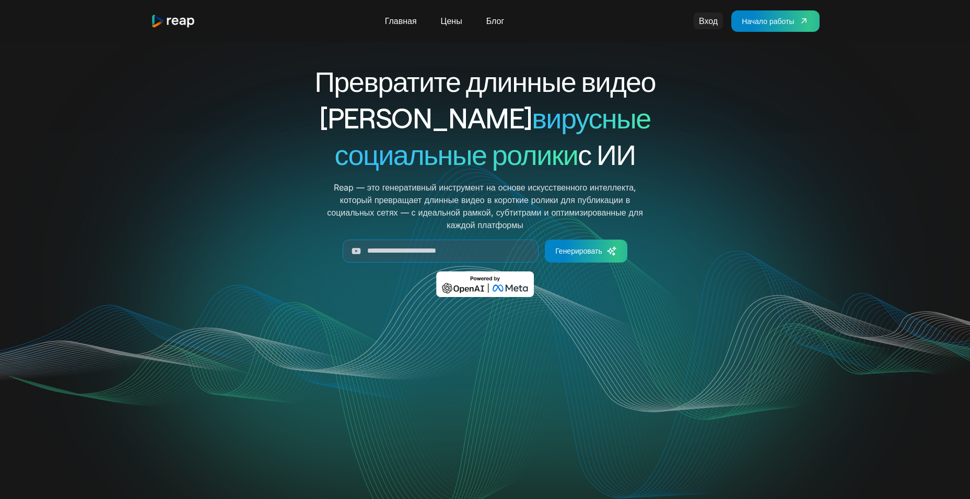
click at [706, 20] on link "Вход" at bounding box center [708, 21] width 29 height 17
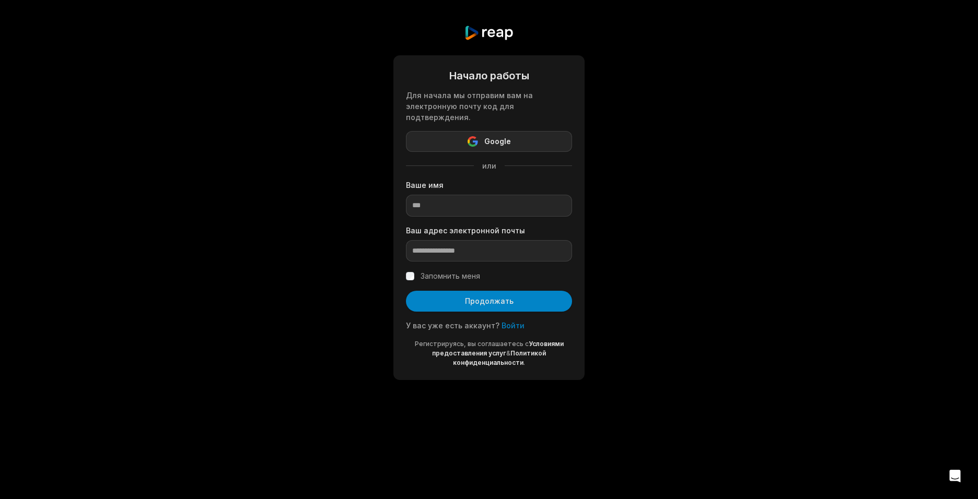
click at [516, 131] on button "Google" at bounding box center [489, 141] width 166 height 21
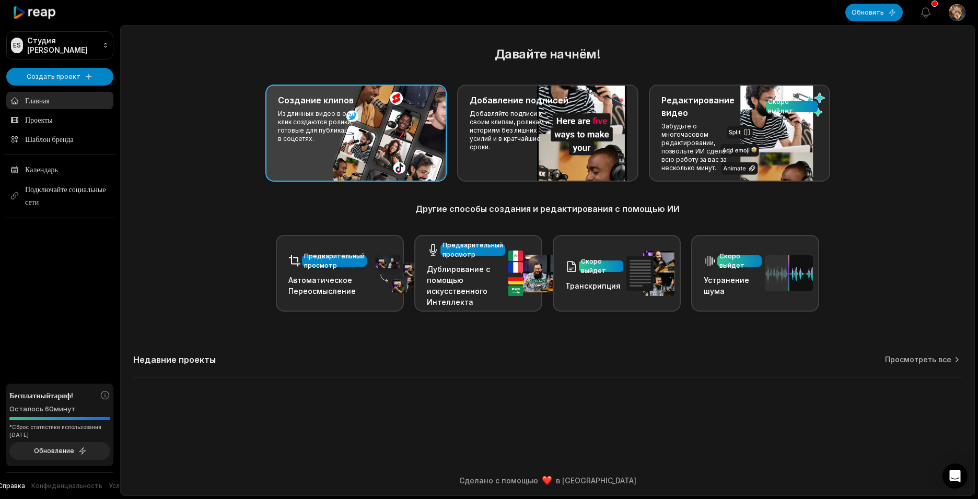
click at [359, 126] on div "Создание клипов Из длинных видео в один клик создаются ролики, готовые для публ…" at bounding box center [355, 133] width 181 height 97
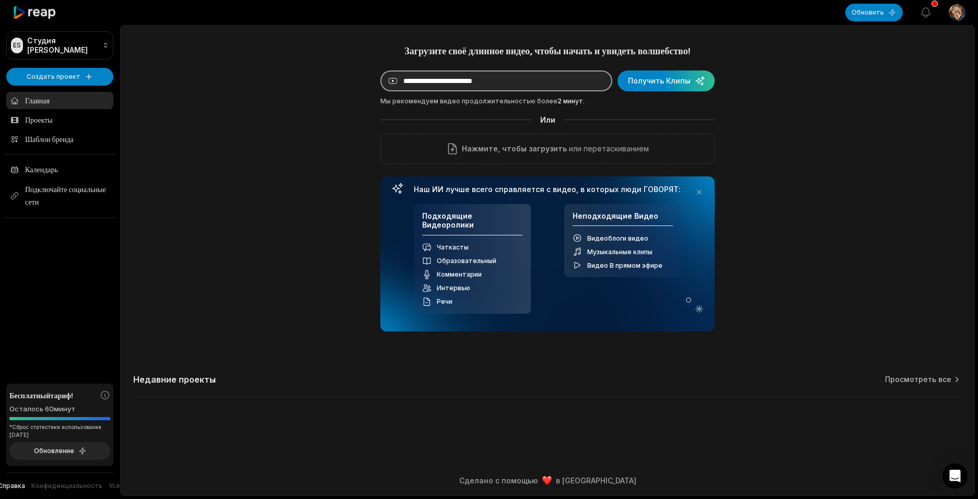
click at [463, 84] on input at bounding box center [496, 81] width 232 height 21
paste input "**********"
type input "**********"
click at [675, 80] on div "submit" at bounding box center [665, 81] width 97 height 21
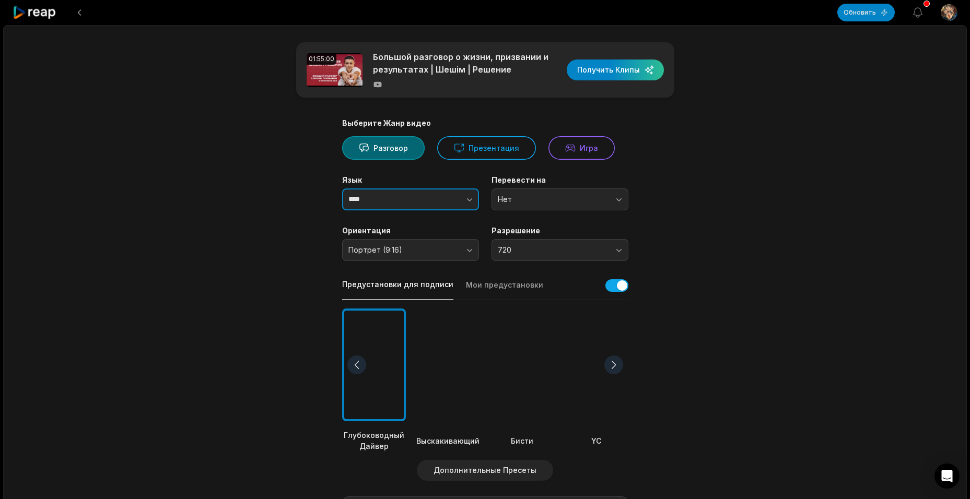
click at [469, 200] on icon "button" at bounding box center [469, 199] width 10 height 10
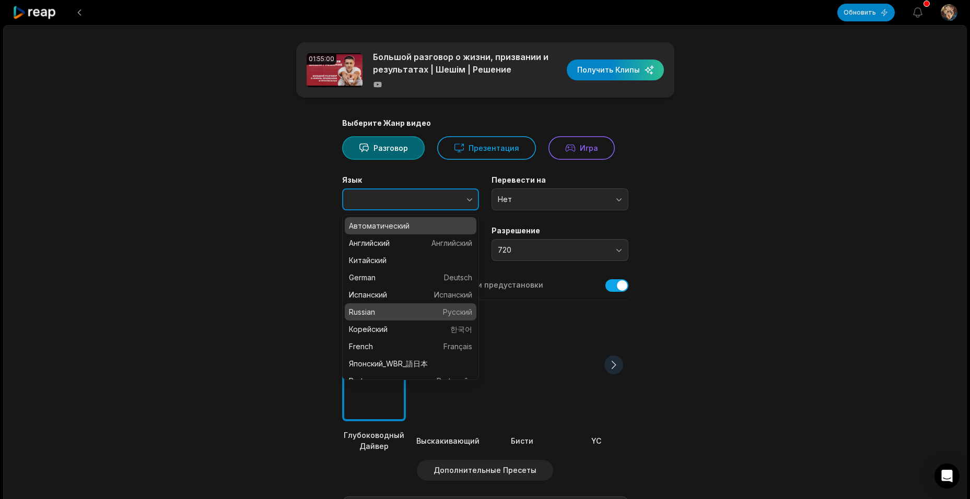
type input "*******"
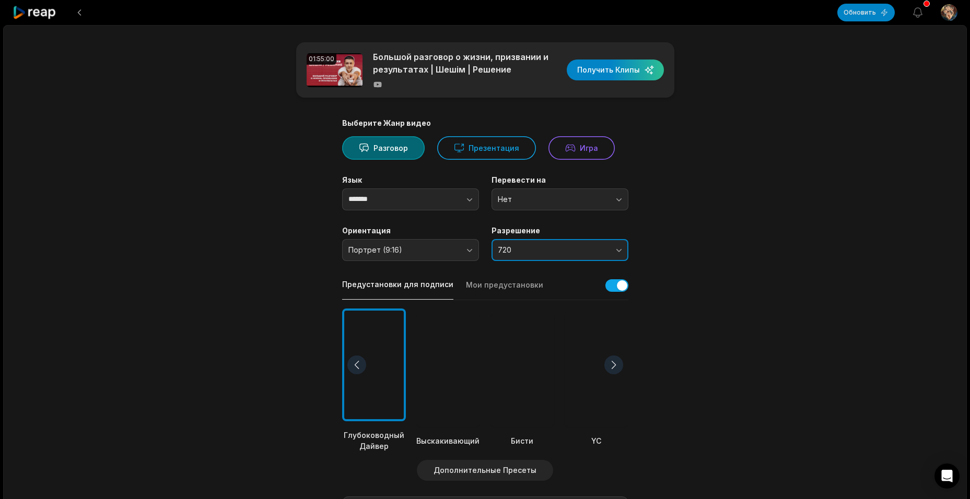
click at [616, 251] on button "720" at bounding box center [560, 250] width 137 height 22
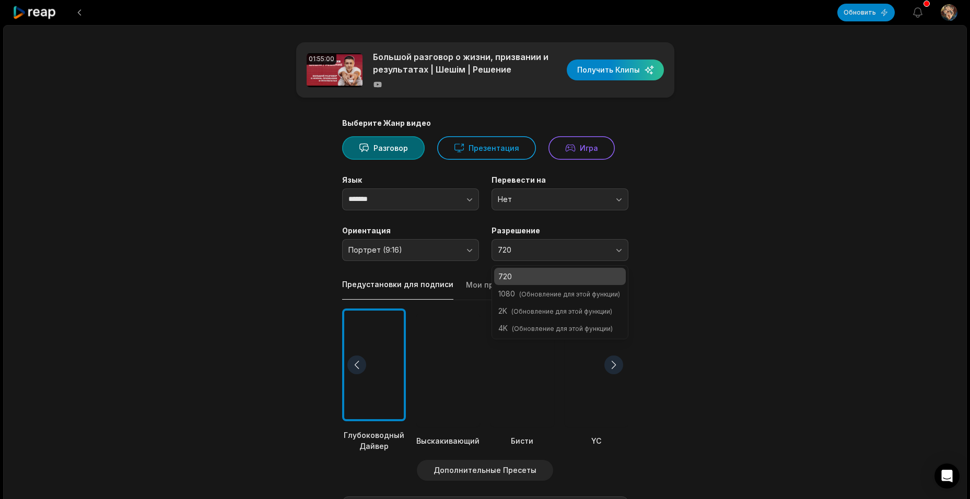
click at [530, 276] on p "720" at bounding box center [559, 276] width 123 height 11
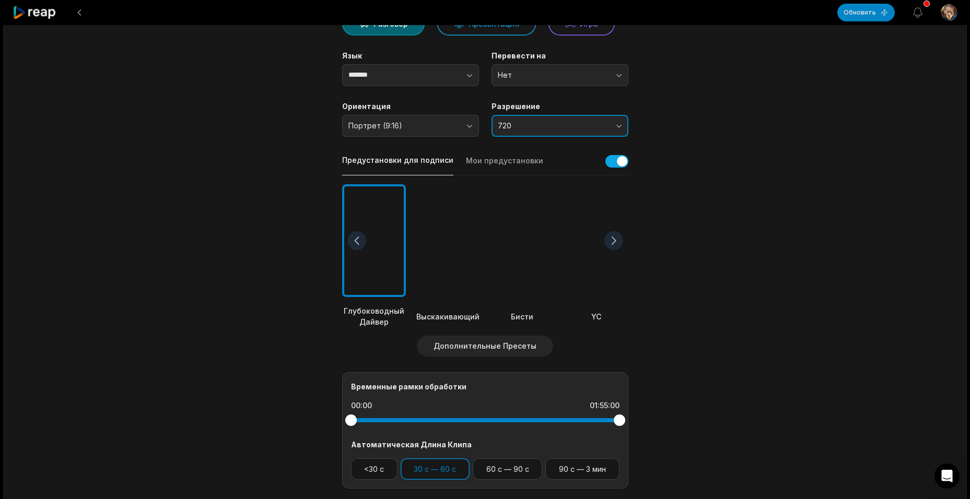
scroll to position [157, 0]
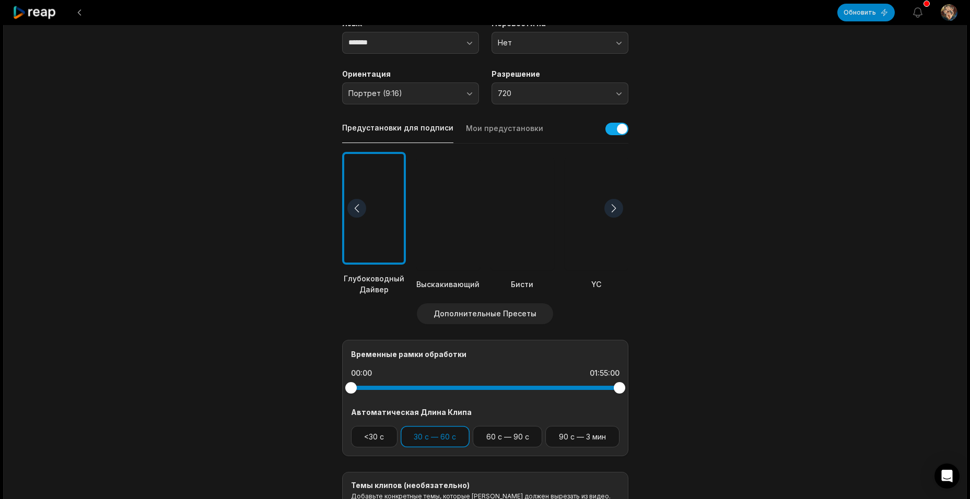
click at [439, 263] on div at bounding box center [448, 213] width 64 height 113
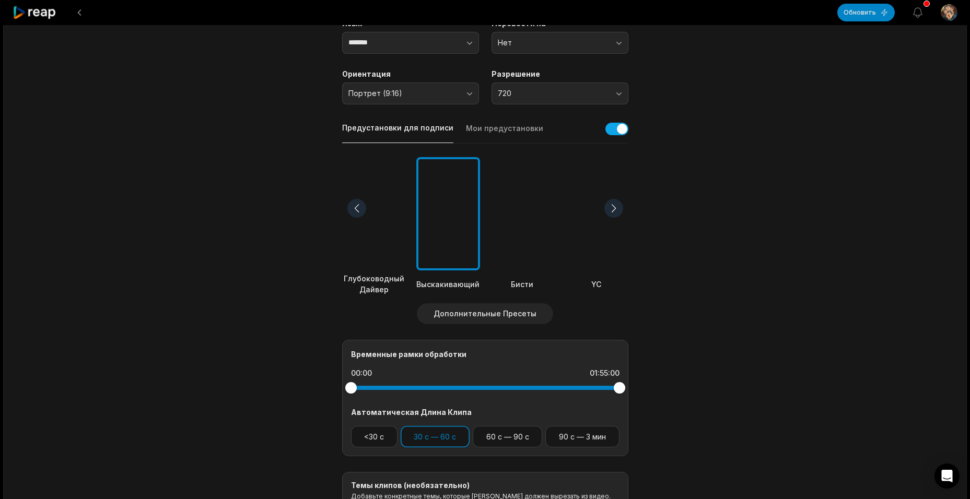
click at [614, 207] on div at bounding box center [613, 208] width 19 height 19
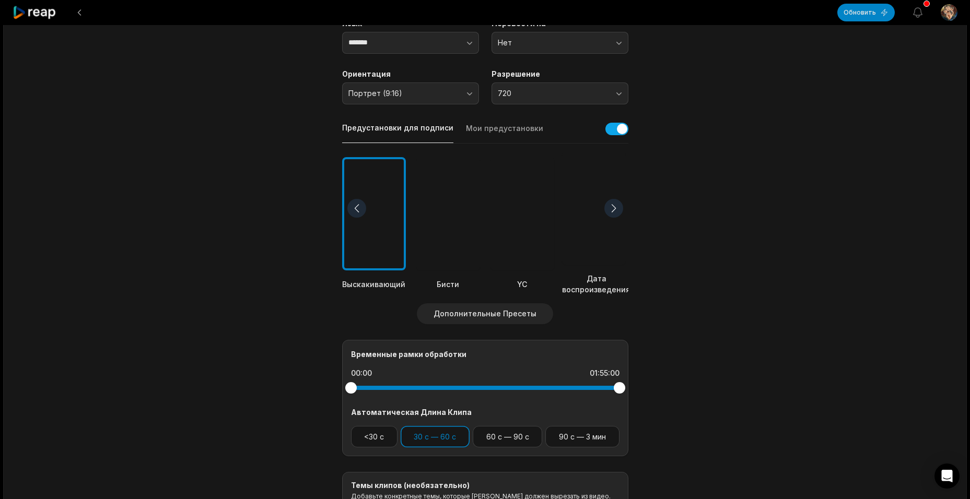
click at [614, 207] on div at bounding box center [613, 208] width 19 height 19
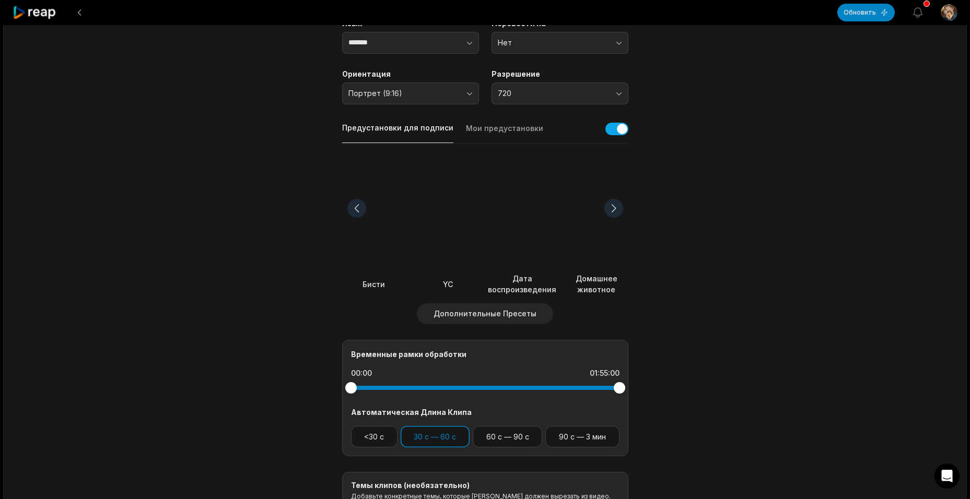
click at [354, 209] on div at bounding box center [356, 208] width 19 height 19
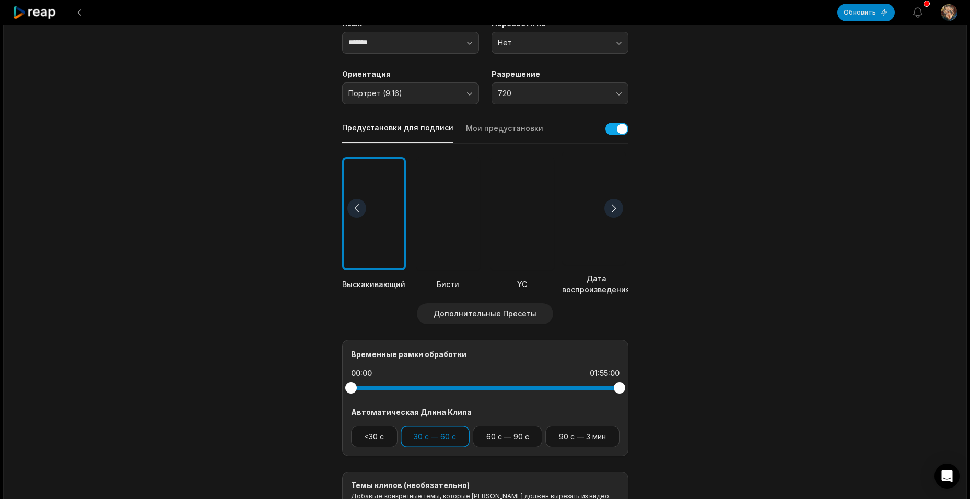
click at [354, 209] on div at bounding box center [356, 208] width 19 height 19
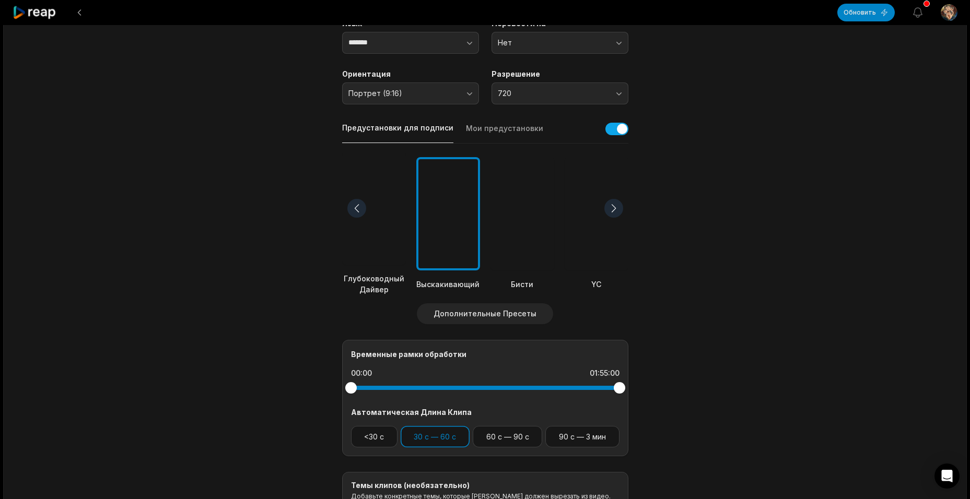
click at [354, 209] on div at bounding box center [356, 208] width 19 height 19
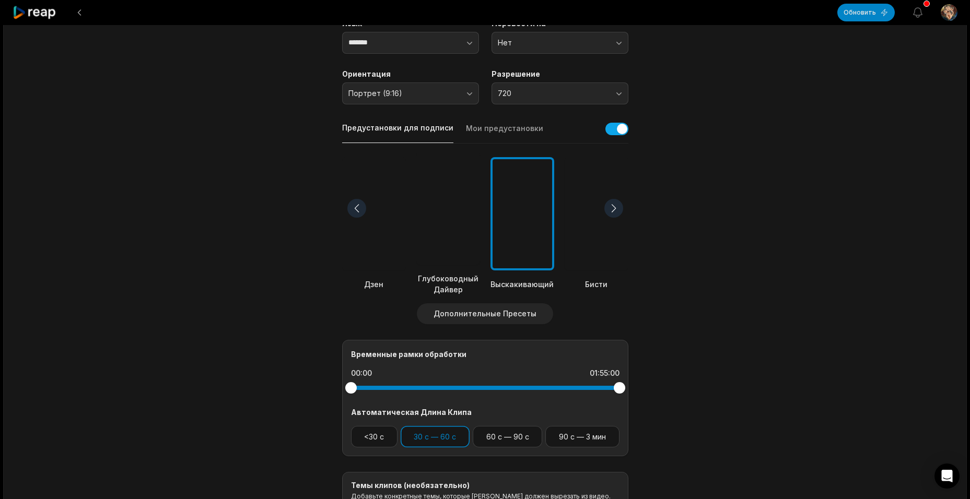
click at [354, 209] on div at bounding box center [356, 208] width 19 height 19
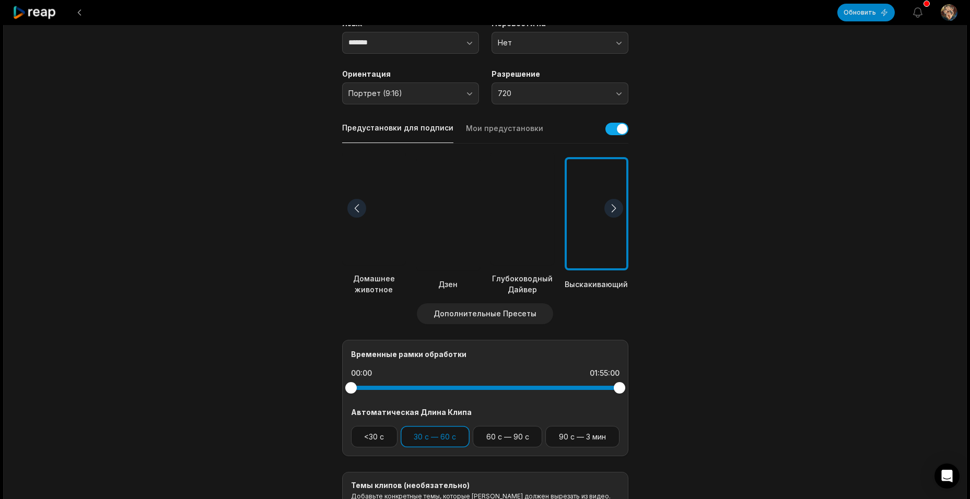
click at [355, 209] on div at bounding box center [356, 208] width 19 height 19
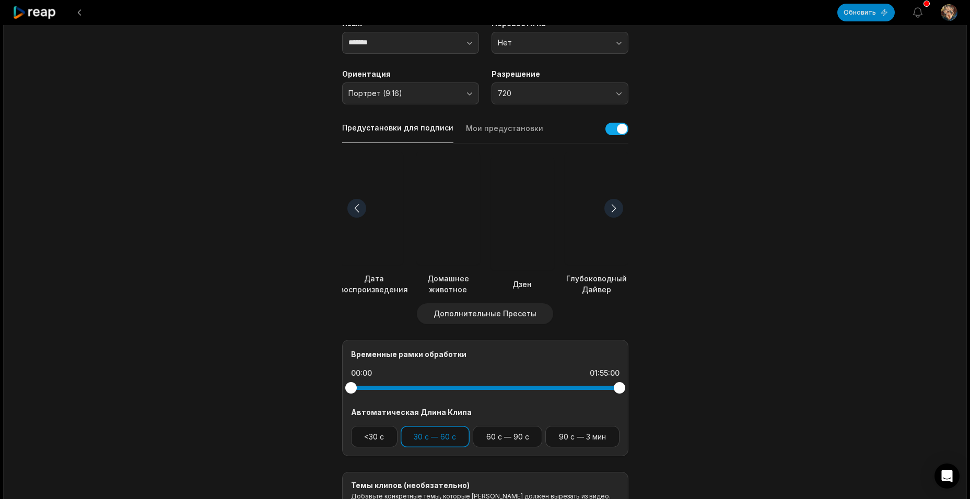
click at [355, 209] on div at bounding box center [356, 208] width 19 height 19
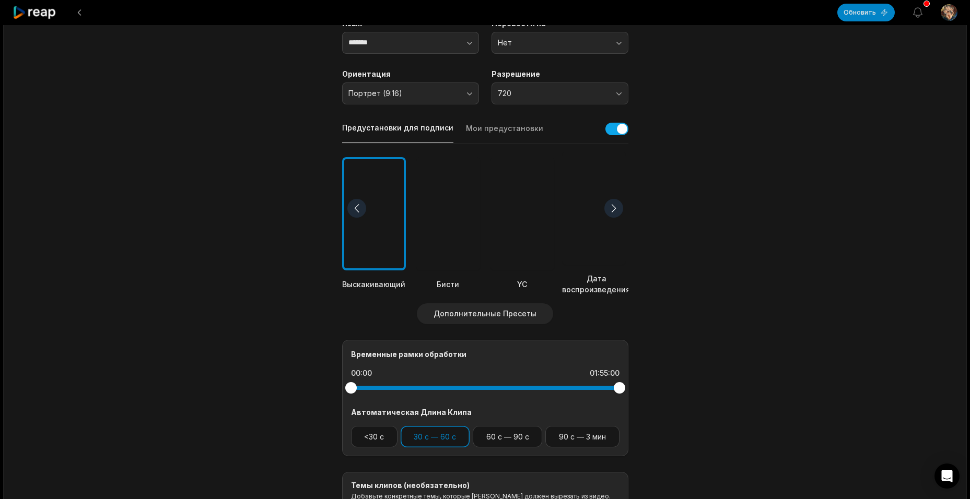
click at [355, 209] on div at bounding box center [356, 208] width 19 height 19
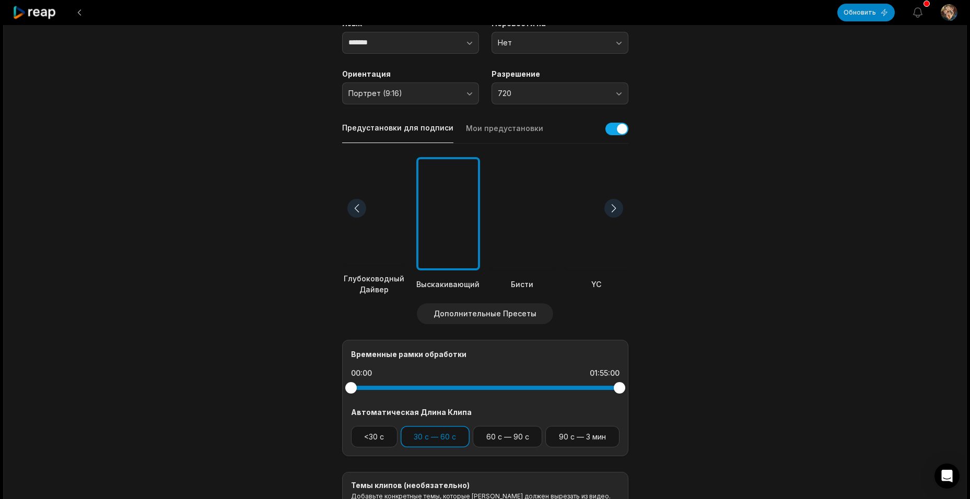
click at [355, 209] on div at bounding box center [356, 208] width 19 height 19
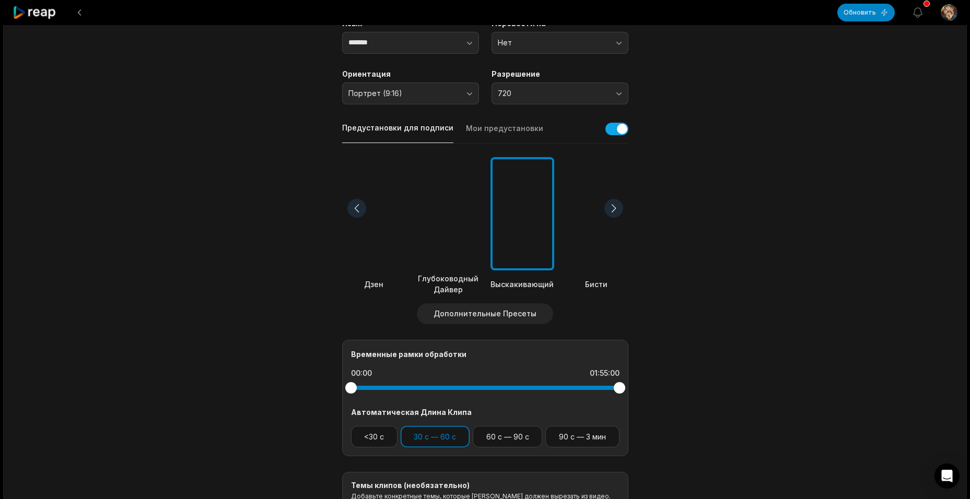
click at [613, 208] on div at bounding box center [613, 208] width 19 height 19
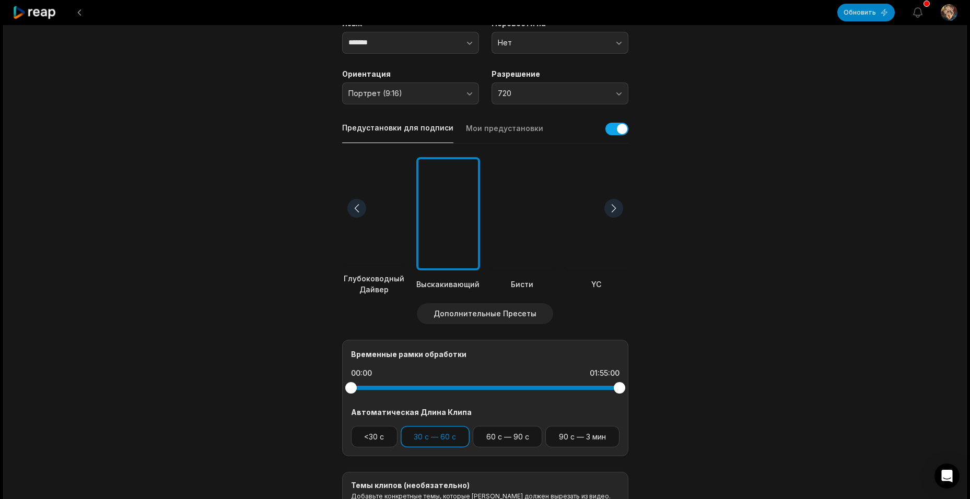
click at [613, 208] on div at bounding box center [613, 208] width 19 height 19
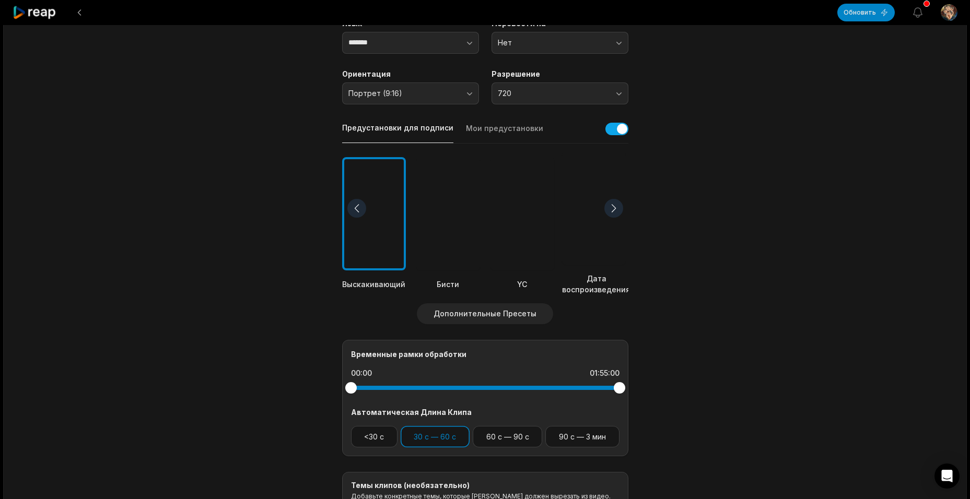
click at [613, 208] on div at bounding box center [613, 208] width 19 height 19
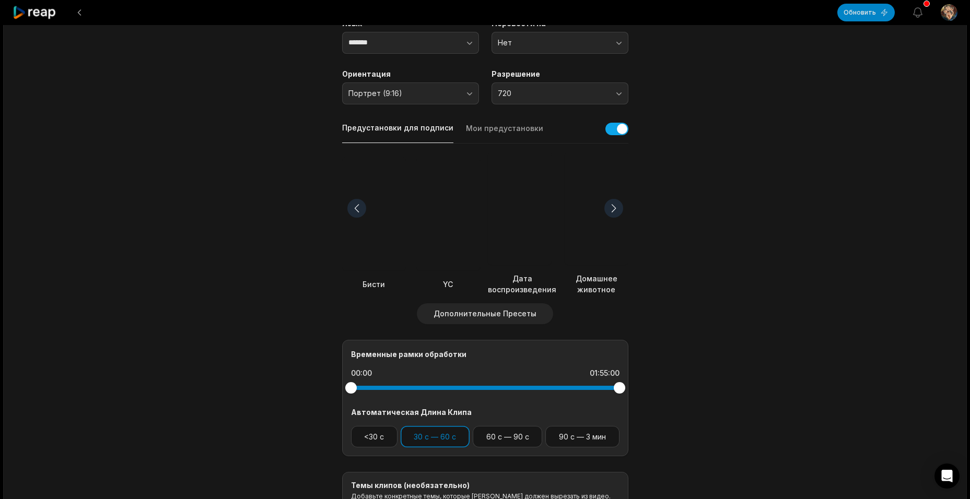
click at [613, 208] on div at bounding box center [613, 208] width 19 height 19
click at [614, 207] on div at bounding box center [613, 208] width 19 height 19
click at [449, 230] on div at bounding box center [448, 208] width 64 height 113
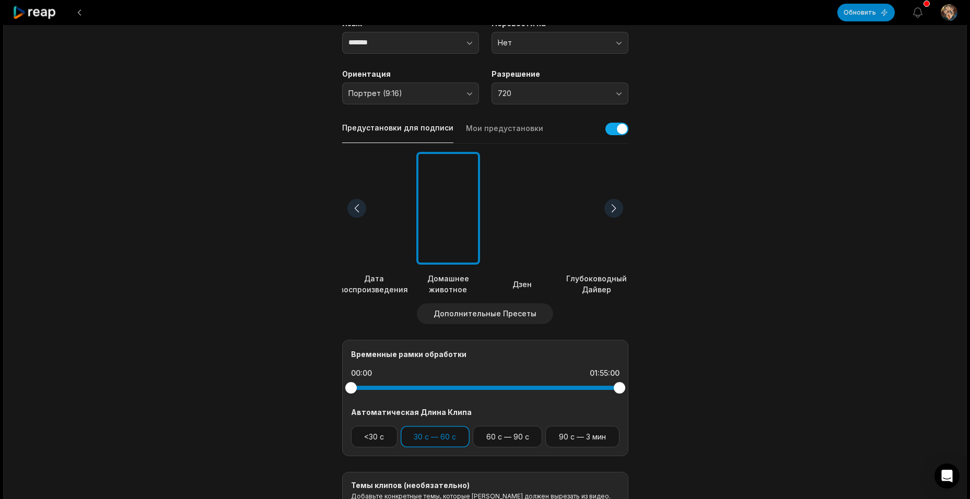
click at [503, 129] on button "Мои предустановки" at bounding box center [504, 133] width 77 height 20
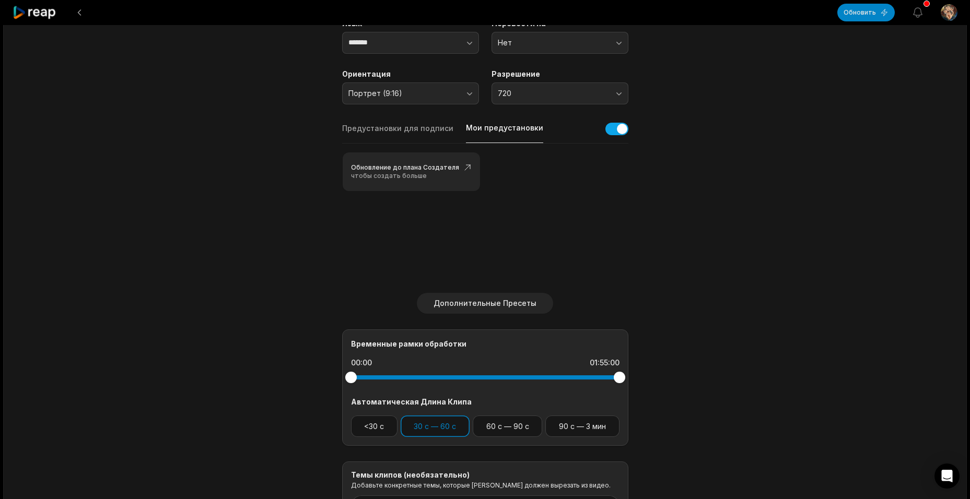
click at [408, 132] on button "Предустановки для подписи" at bounding box center [397, 133] width 111 height 20
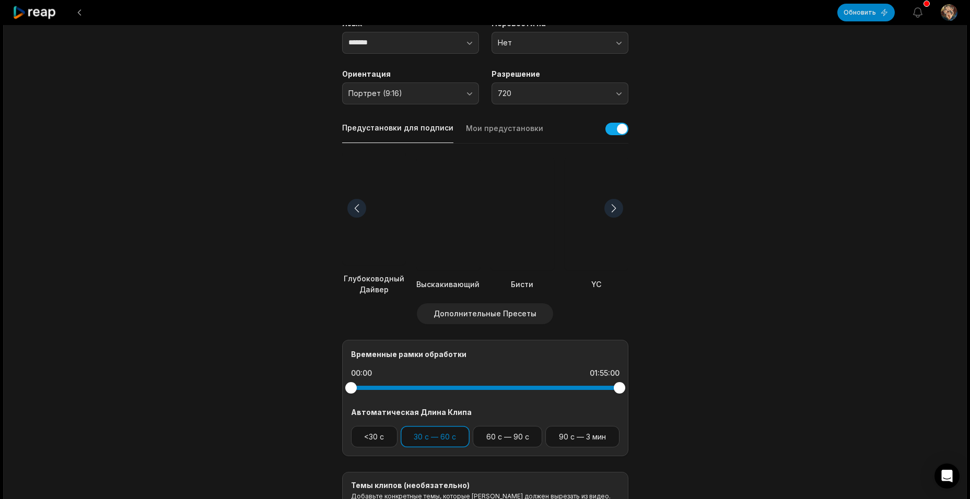
click at [617, 208] on div at bounding box center [613, 208] width 19 height 19
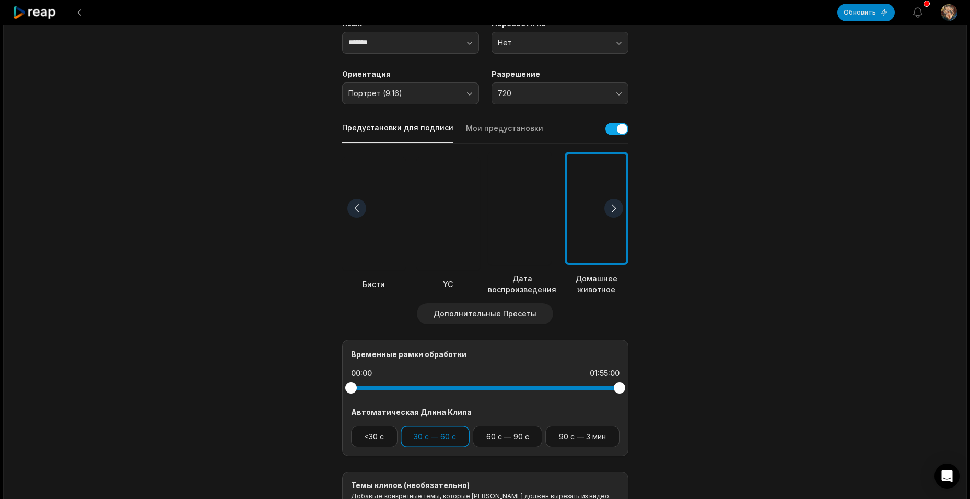
click at [617, 208] on div at bounding box center [613, 208] width 19 height 19
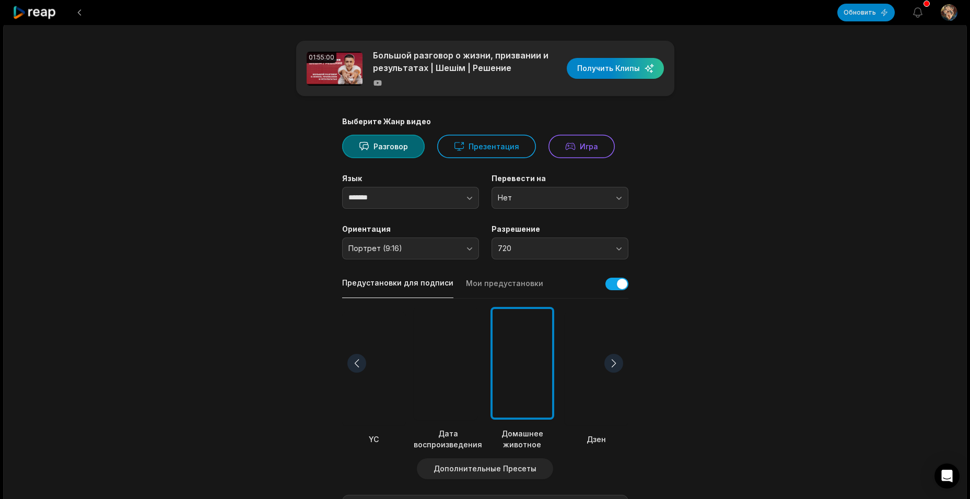
scroll to position [0, 0]
click at [613, 69] on div "button" at bounding box center [615, 70] width 97 height 21
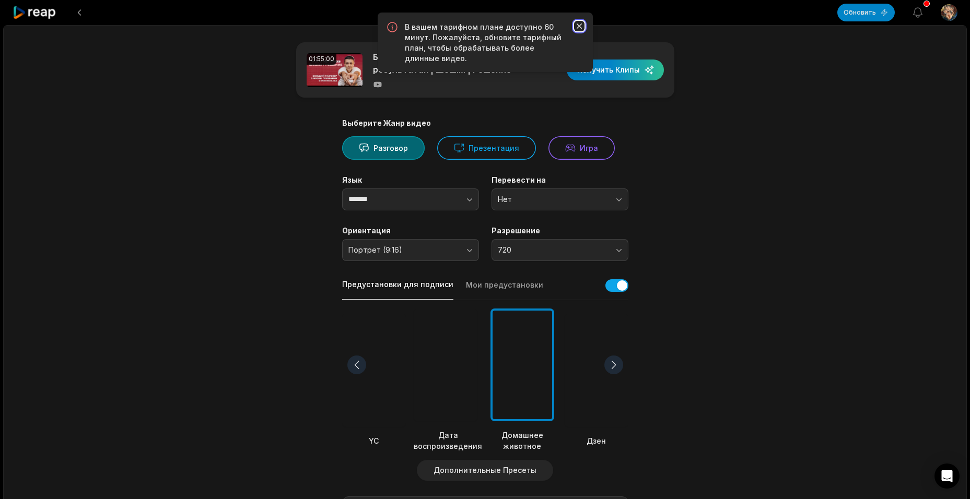
click at [580, 26] on icon "button" at bounding box center [579, 26] width 10 height 10
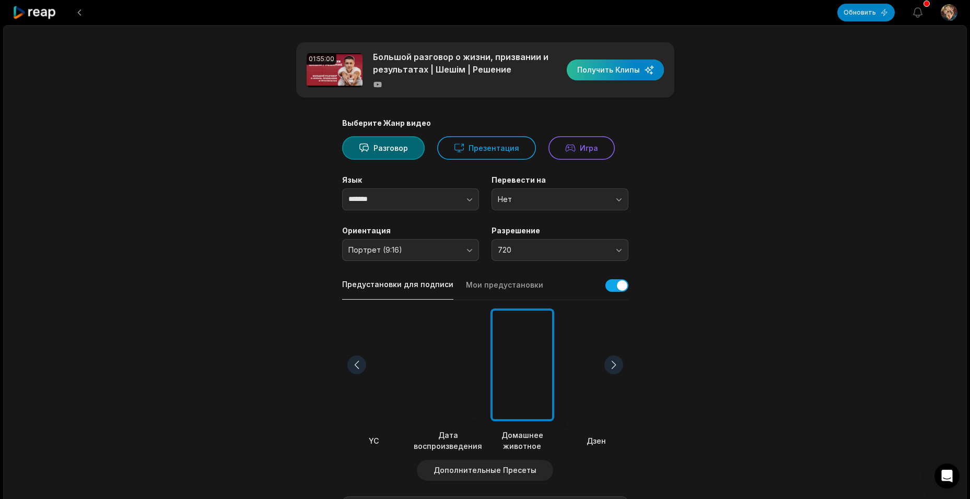
click at [622, 74] on div "button" at bounding box center [615, 70] width 97 height 21
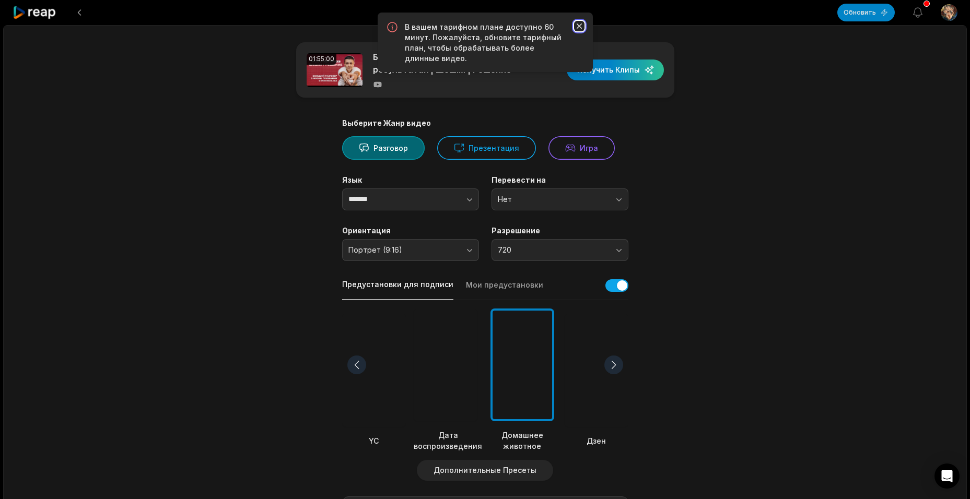
click at [580, 25] on icon "button" at bounding box center [578, 26] width 5 height 5
